Goal: Find specific page/section: Locate a particular part of the current website

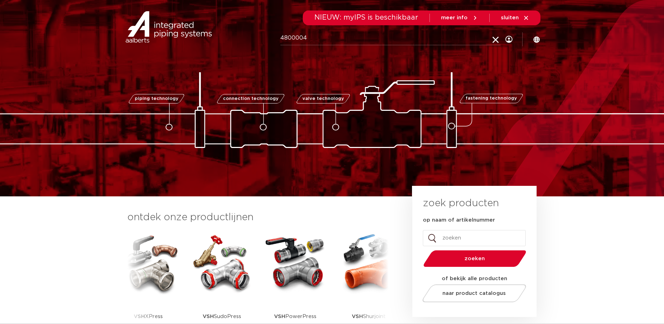
type input "4800004"
click button "Zoeken" at bounding box center [0, 0] width 0 height 0
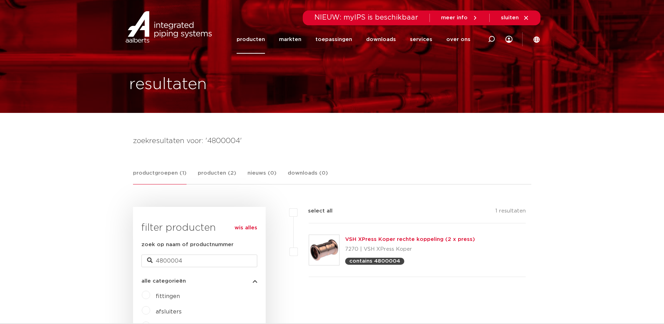
click at [391, 239] on link "VSH XPress Koper rechte koppeling (2 x press)" at bounding box center [410, 238] width 130 height 5
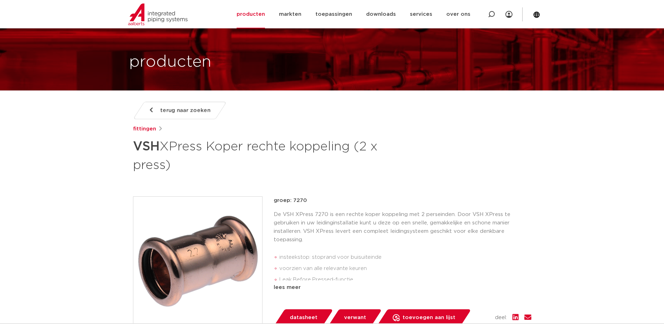
scroll to position [105, 0]
